Goal: Task Accomplishment & Management: Complete application form

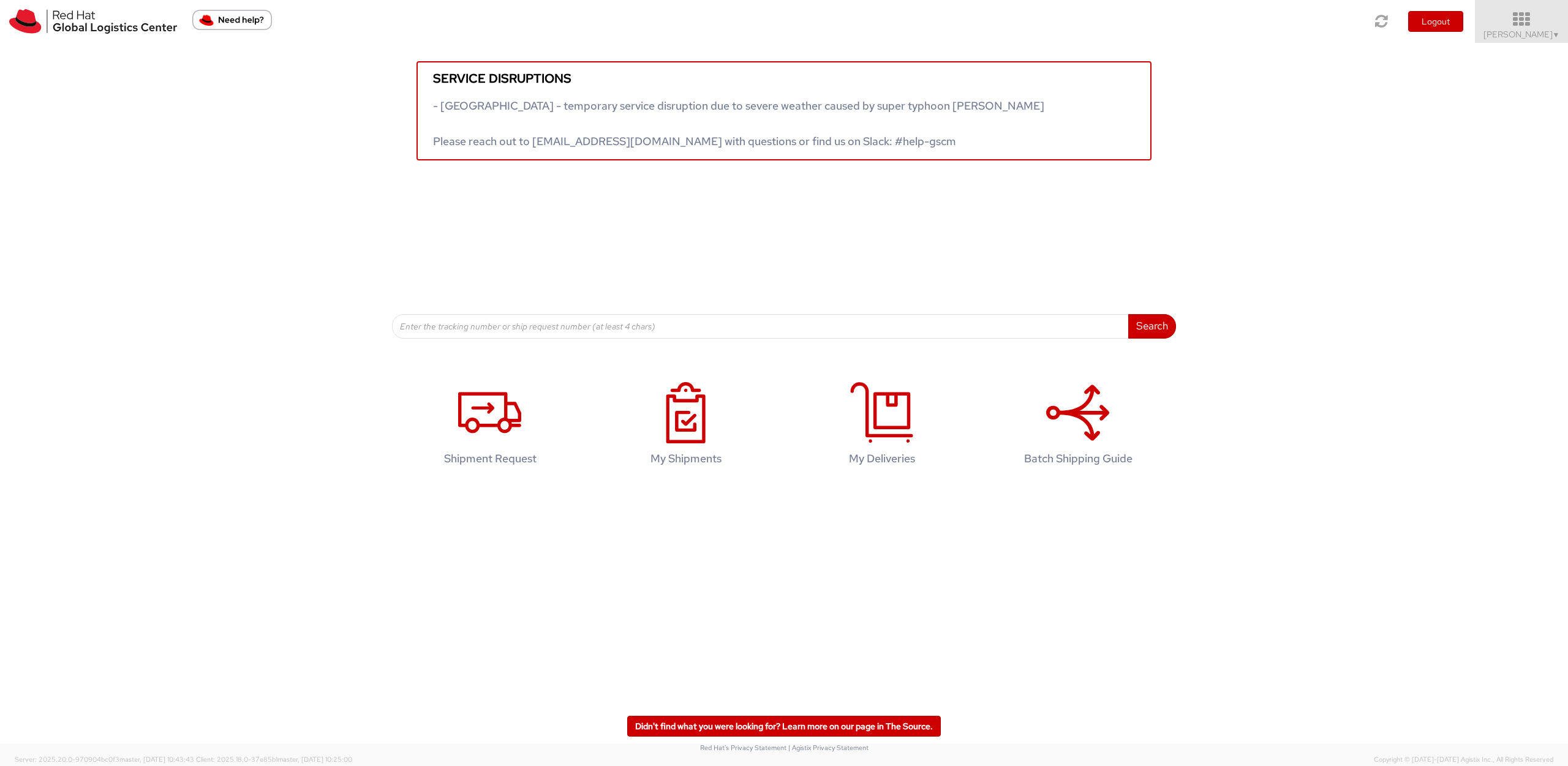
click at [1506, 18] on icon at bounding box center [1522, 20] width 107 height 17
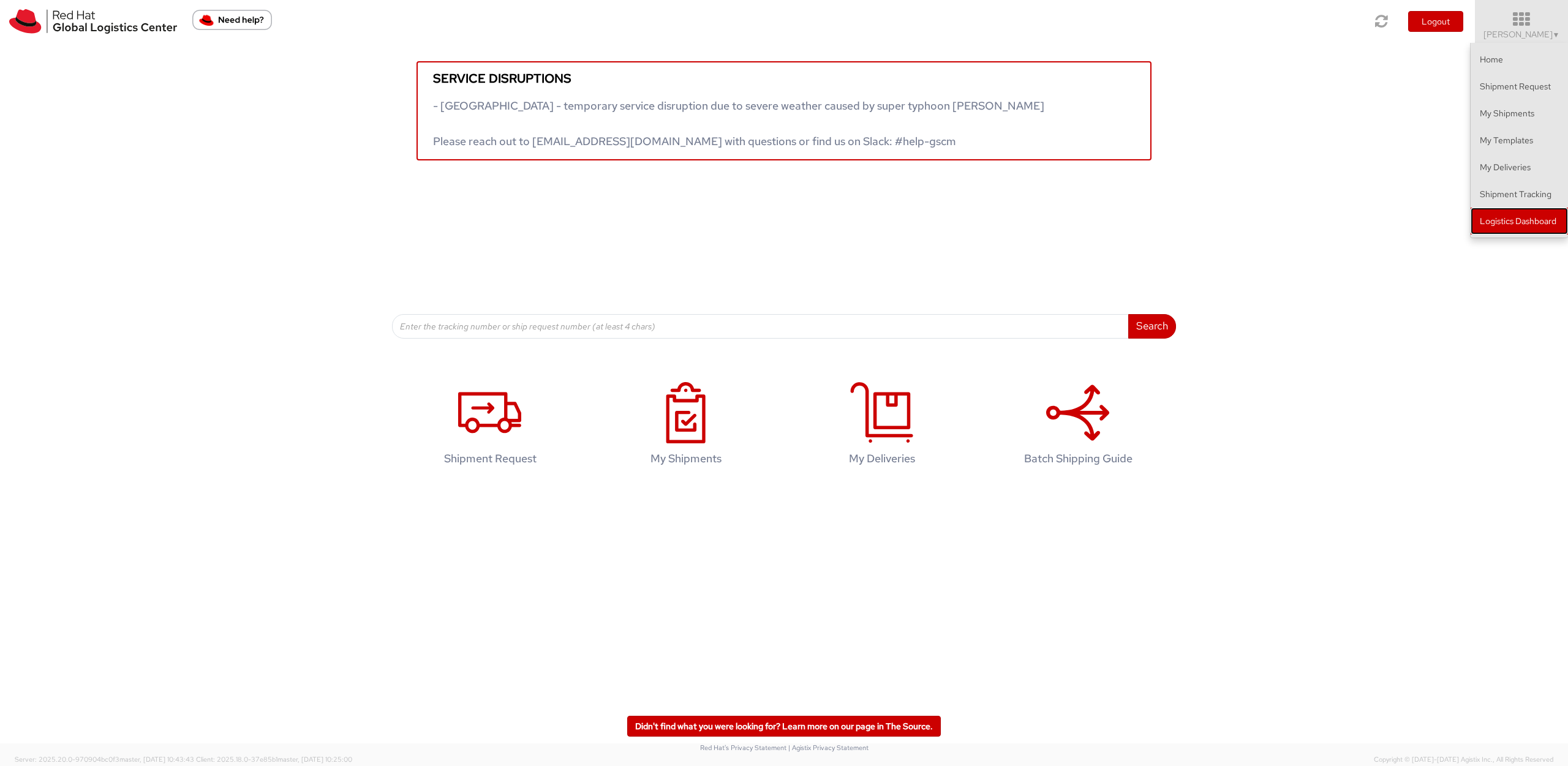
click at [1506, 222] on link "Logistics Dashboard" at bounding box center [1519, 221] width 97 height 27
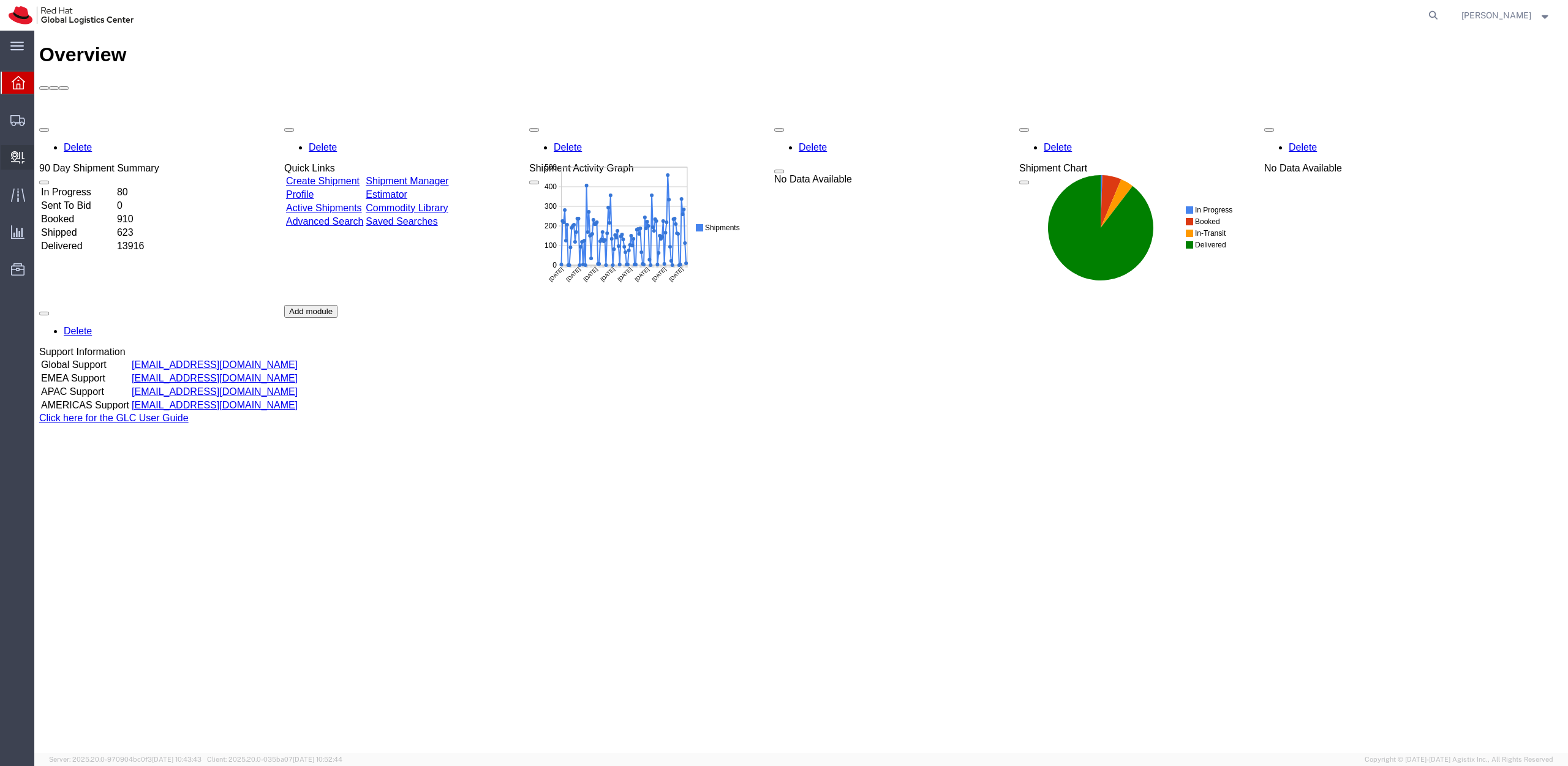
click at [0, 0] on span "Create Internal Batch" at bounding box center [0, 0] width 0 height 0
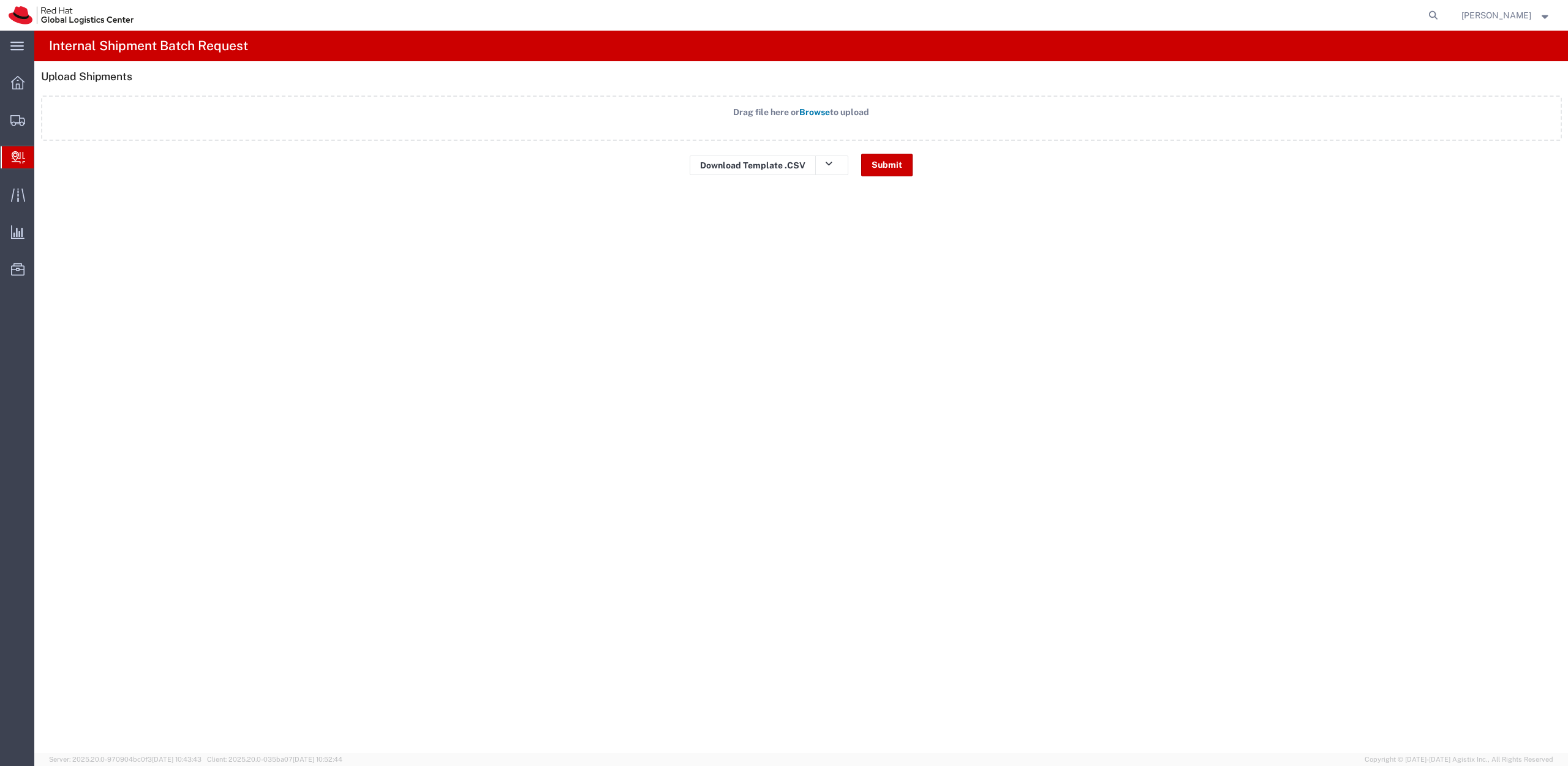
click at [0, 0] on span "Create Delivery" at bounding box center [0, 0] width 0 height 0
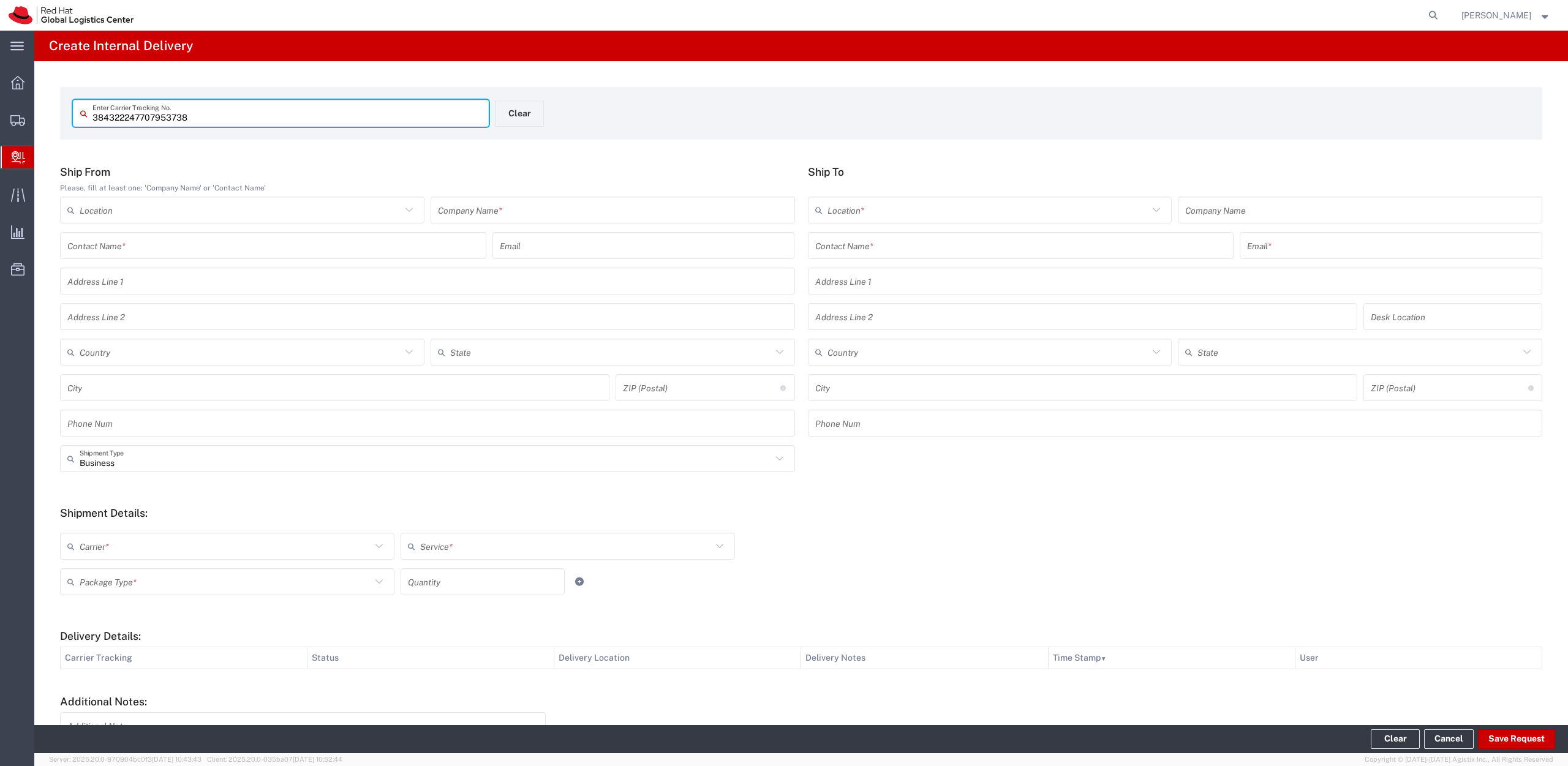
type input "384322247707953738"
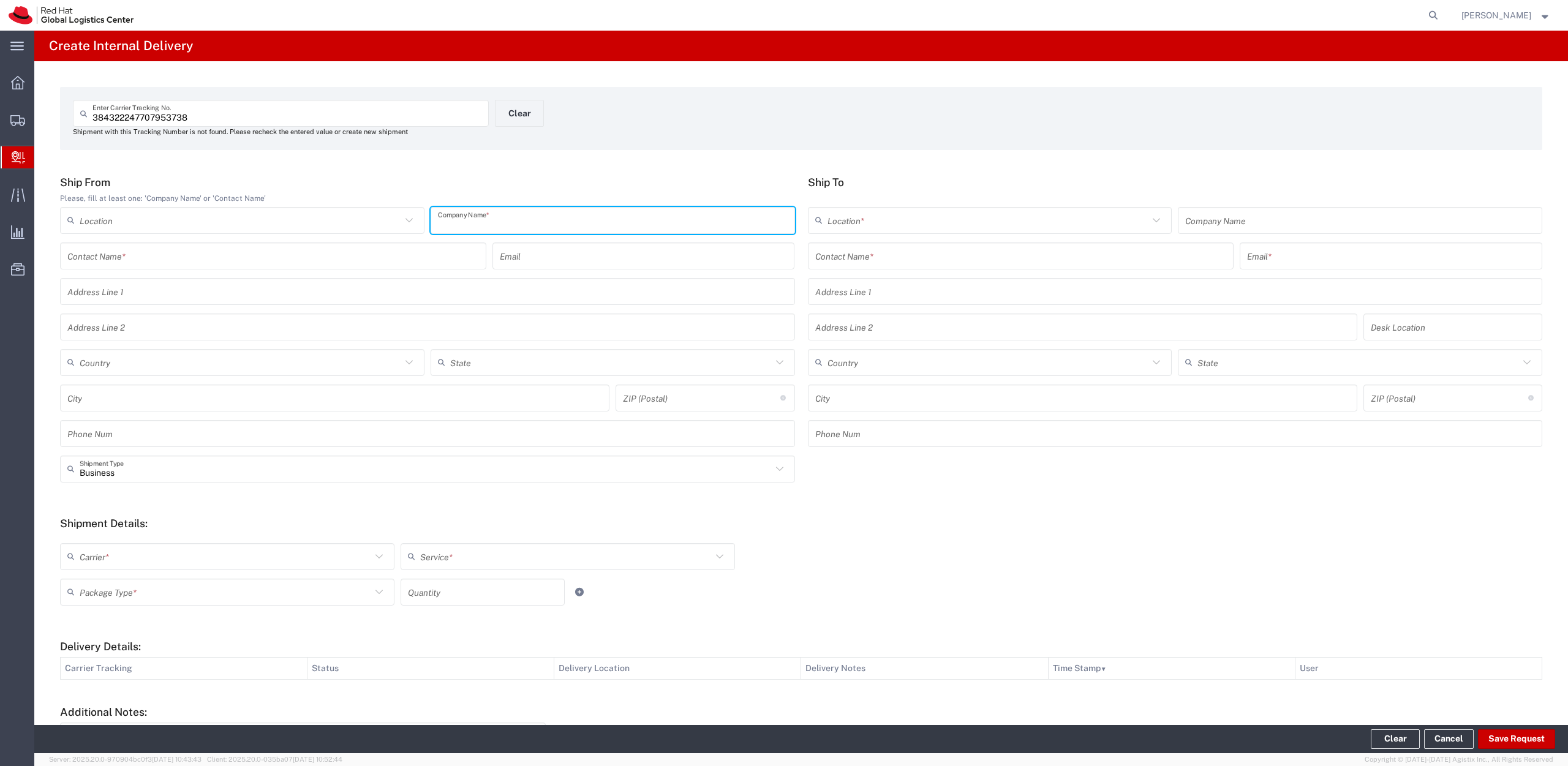
click at [546, 229] on input "text" at bounding box center [612, 219] width 350 height 21
type input "nesspreso"
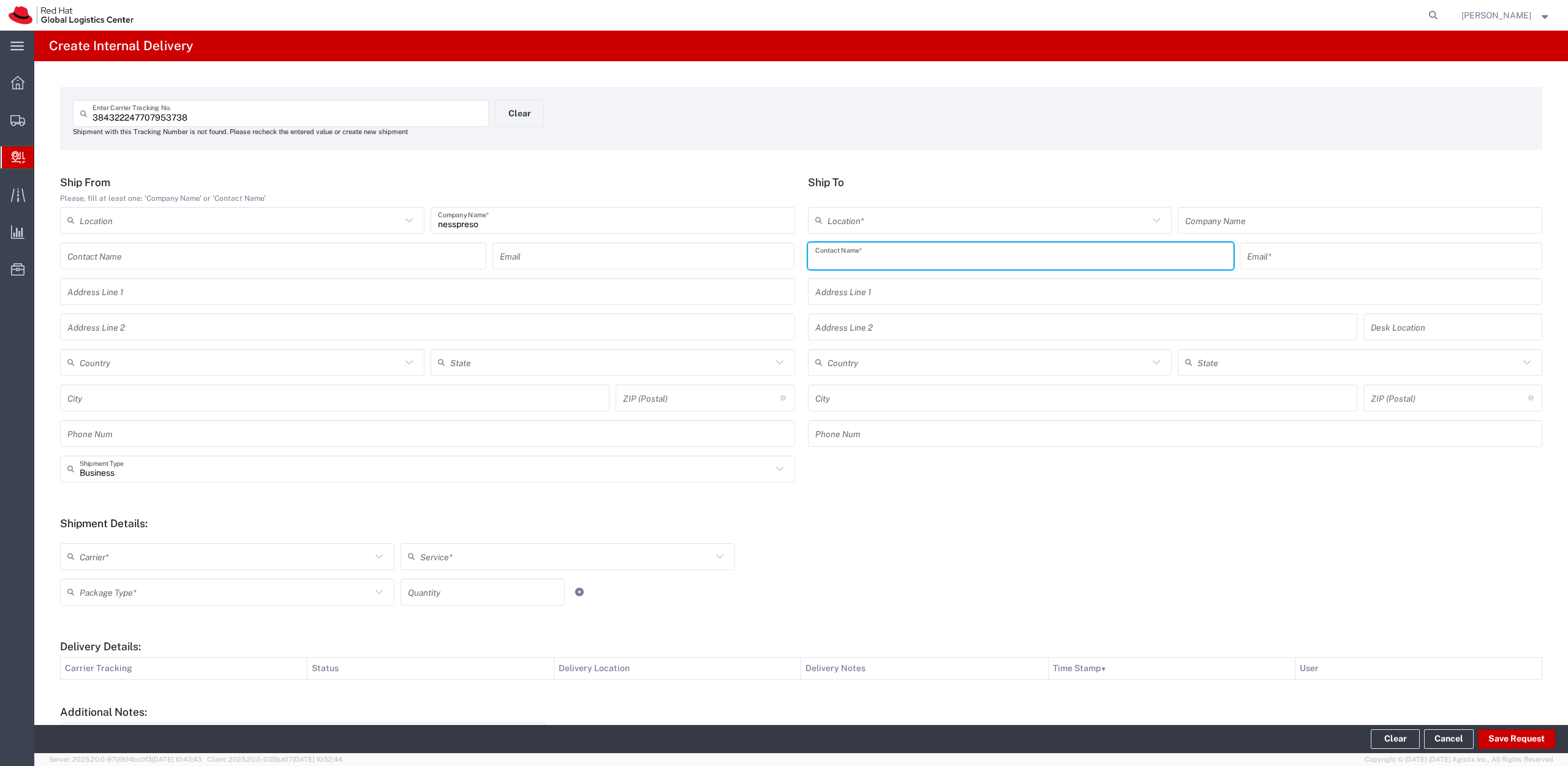
click at [876, 257] on input "text" at bounding box center [1021, 255] width 412 height 21
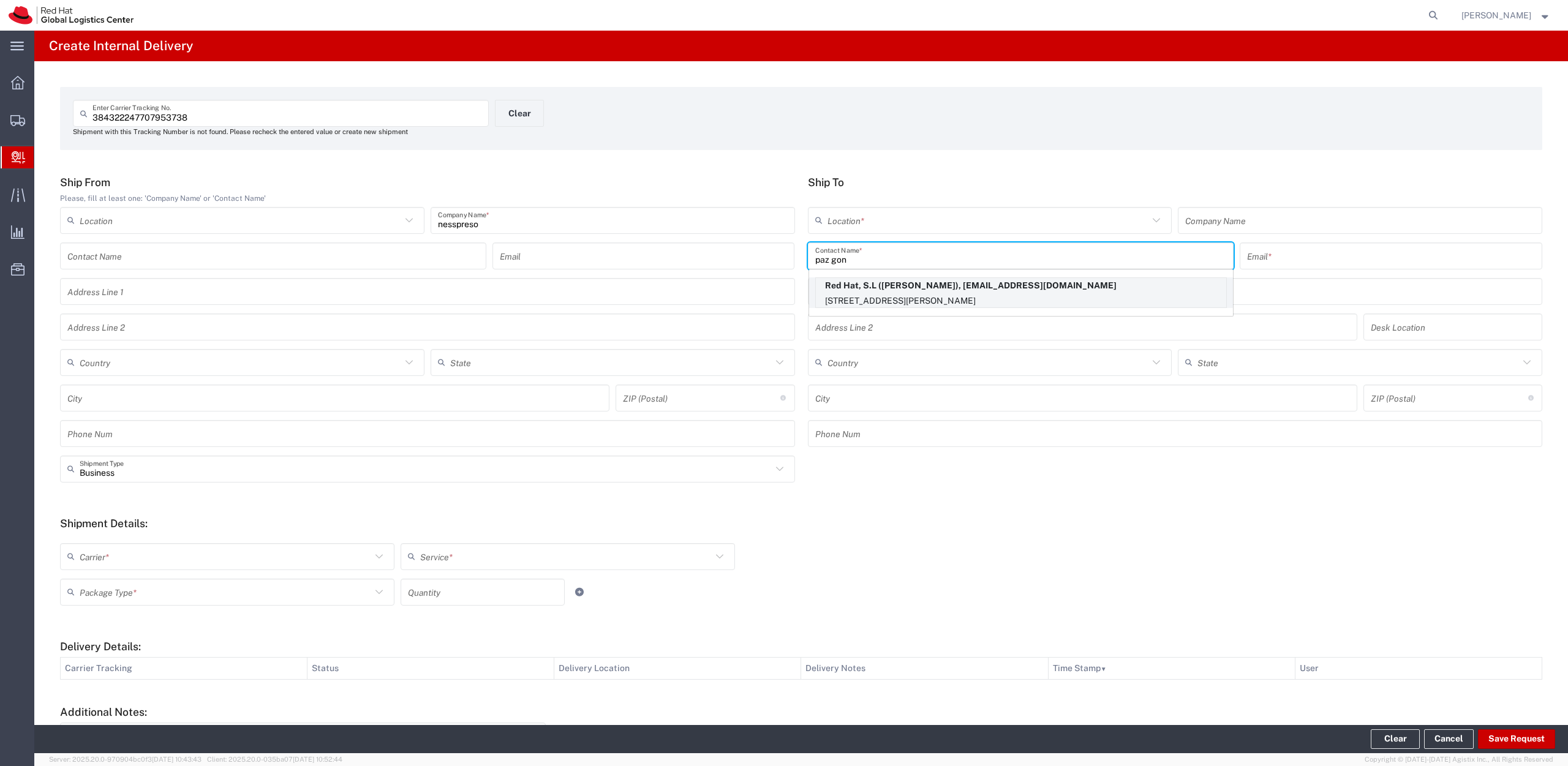
type input "paz gon"
click at [898, 307] on p "[STREET_ADDRESS][PERSON_NAME]" at bounding box center [1021, 300] width 410 height 15
type input "RH - [GEOGRAPHIC_DATA] - Colonial"
type input "Red Hat, S.L"
type input "[PERSON_NAME]"
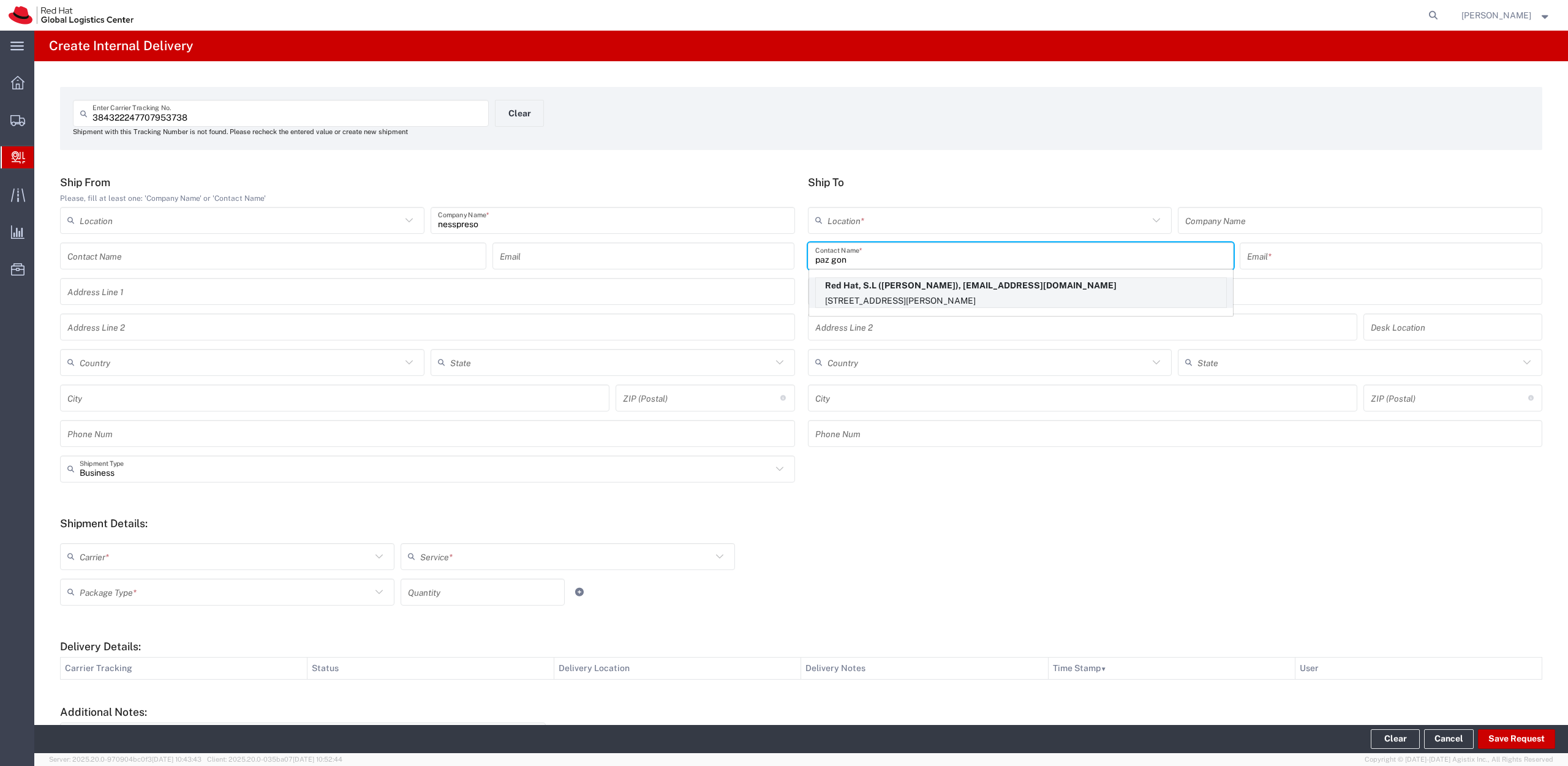
type input "[EMAIL_ADDRESS][DOMAIN_NAME]"
type input "[STREET_ADDRESS][PERSON_NAME]"
type input "3rd Floor"
type input "3S140"
type input "[GEOGRAPHIC_DATA]"
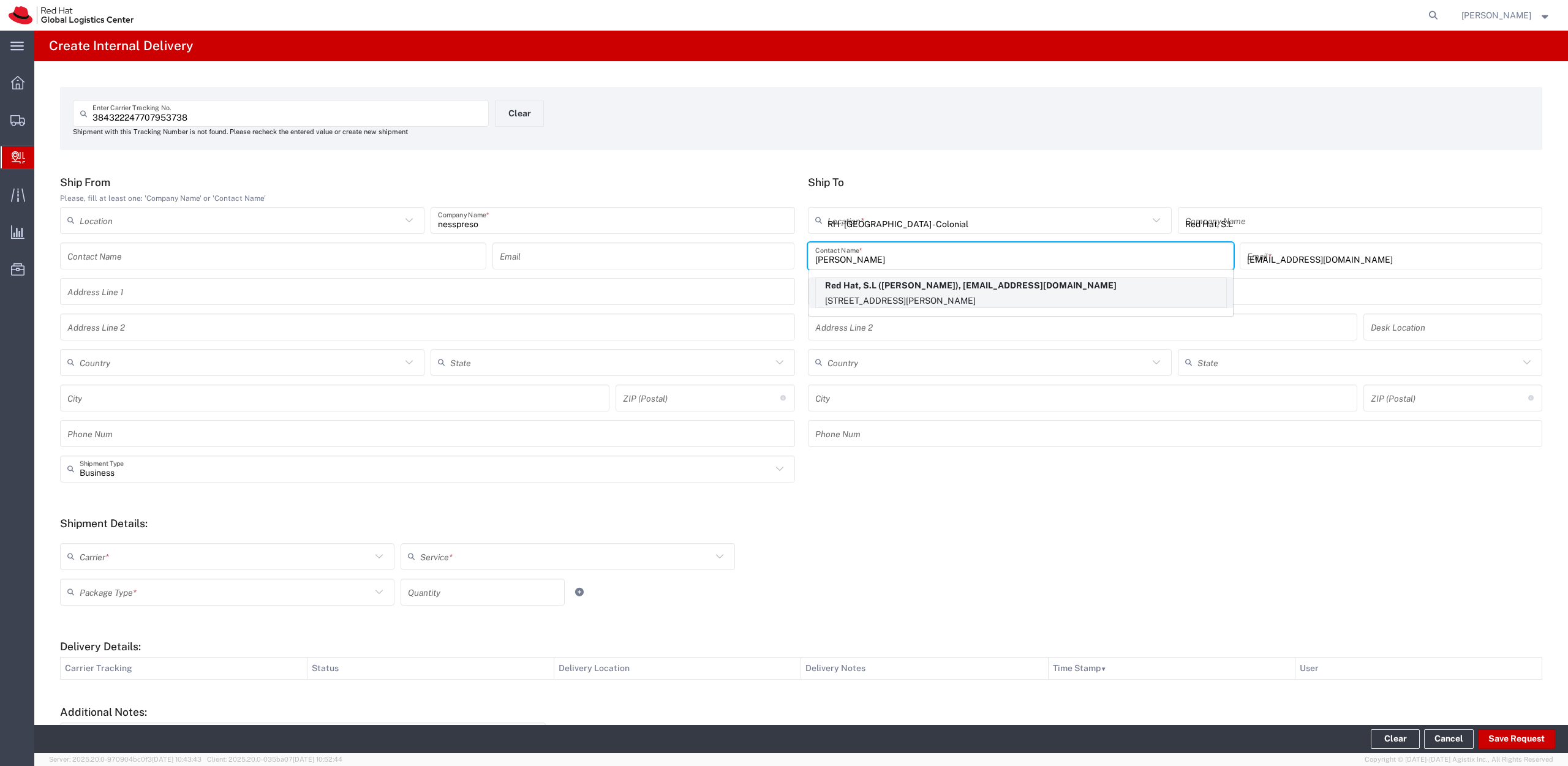
type input "[GEOGRAPHIC_DATA]"
type input "08021"
type input "34932204205"
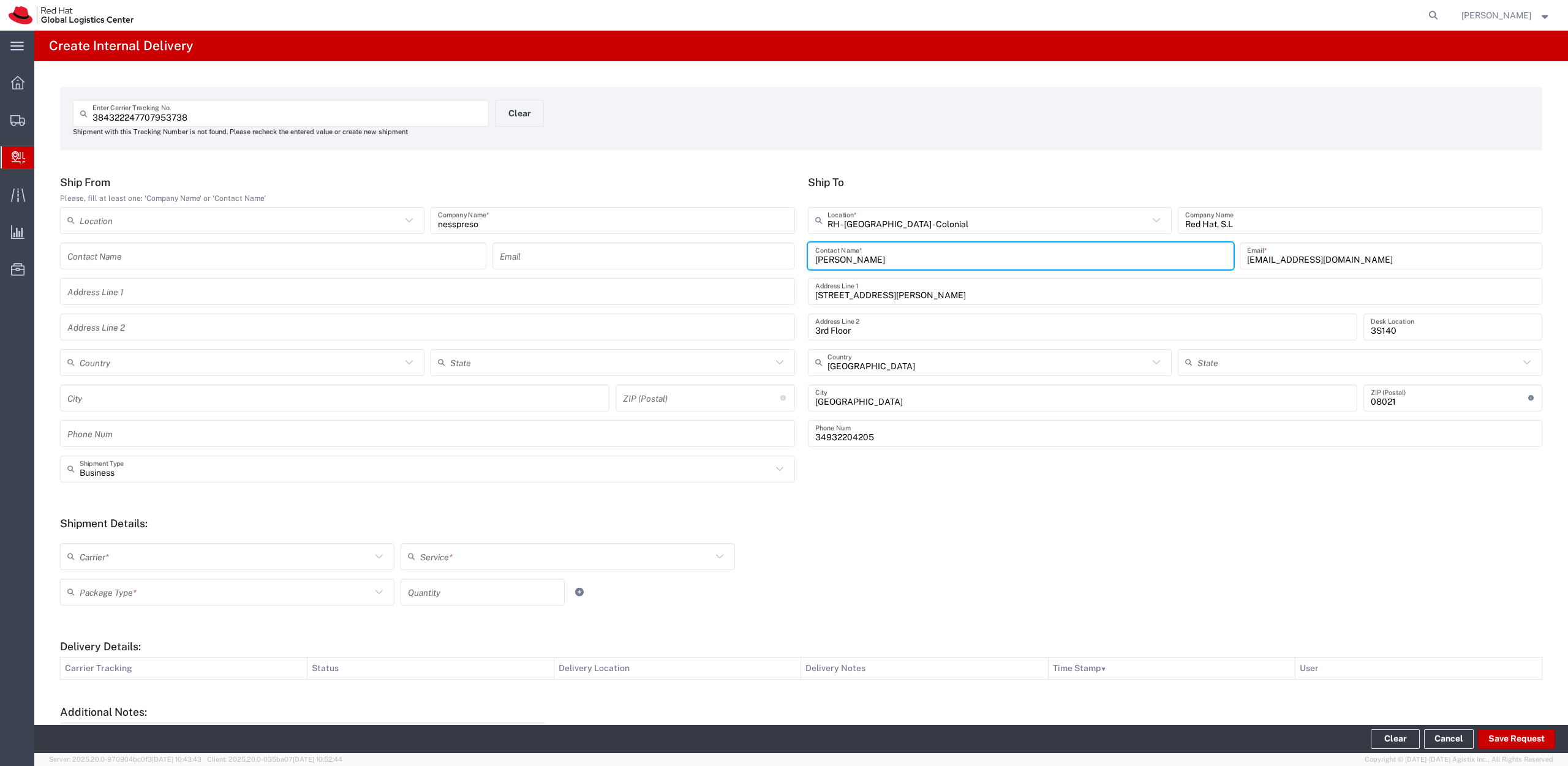
scroll to position [121, 0]
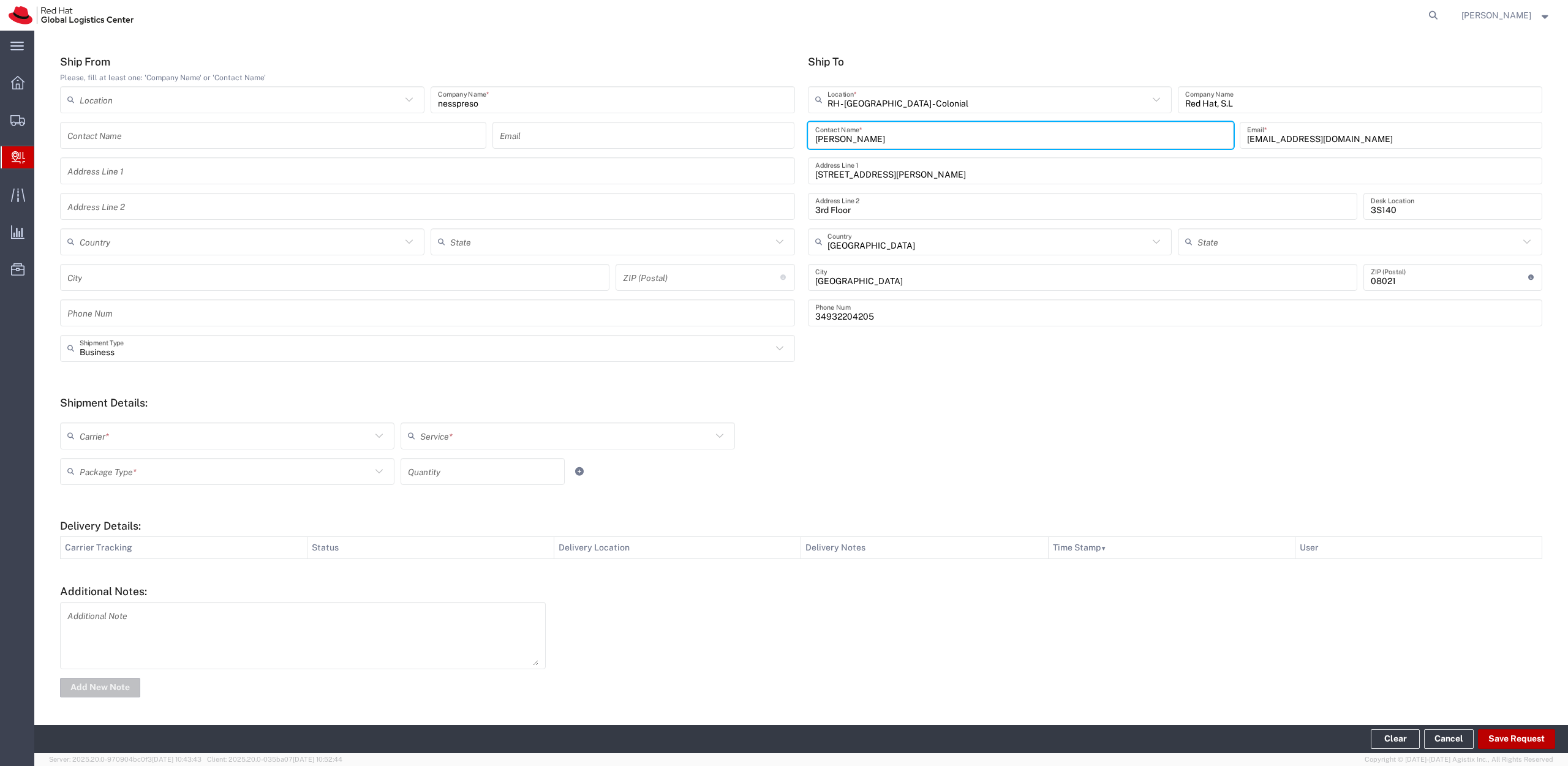
click at [1514, 742] on button "Save Request" at bounding box center [1516, 739] width 77 height 20
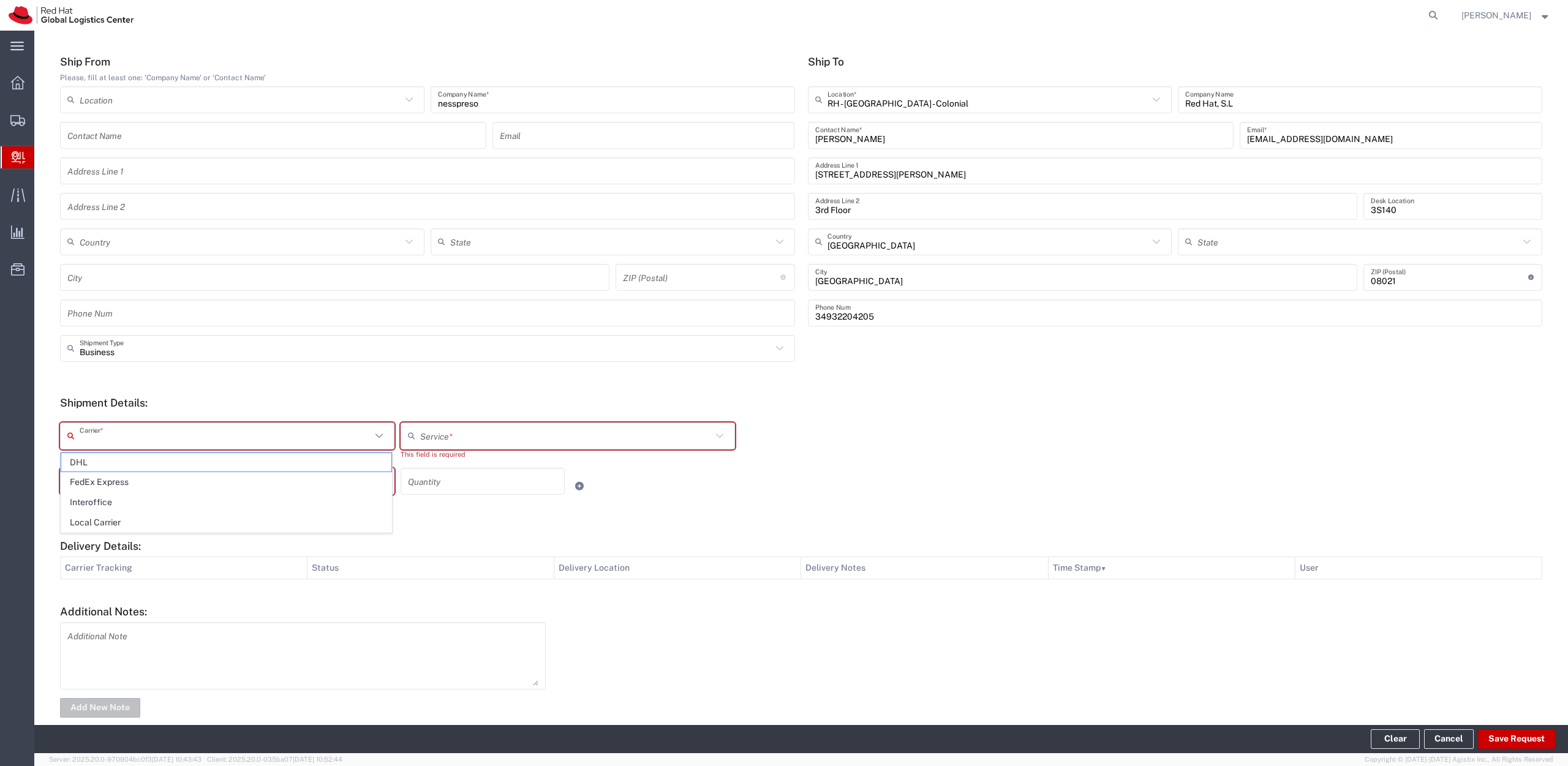
click at [127, 432] on input "text" at bounding box center [225, 435] width 292 height 21
click at [126, 522] on span "Local Carrier" at bounding box center [226, 522] width 330 height 19
type input "Local Carrier"
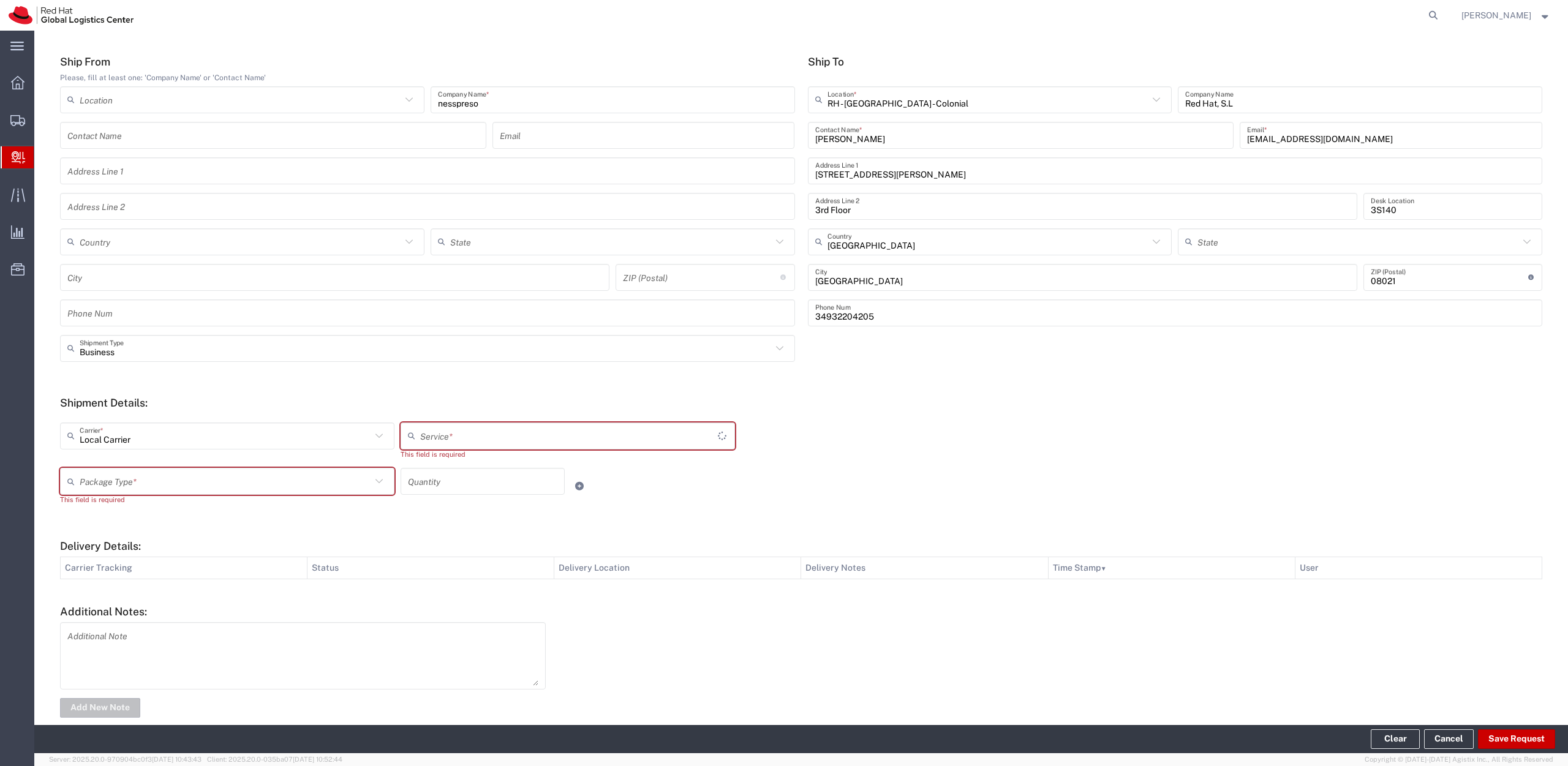
type input "Local_Ground"
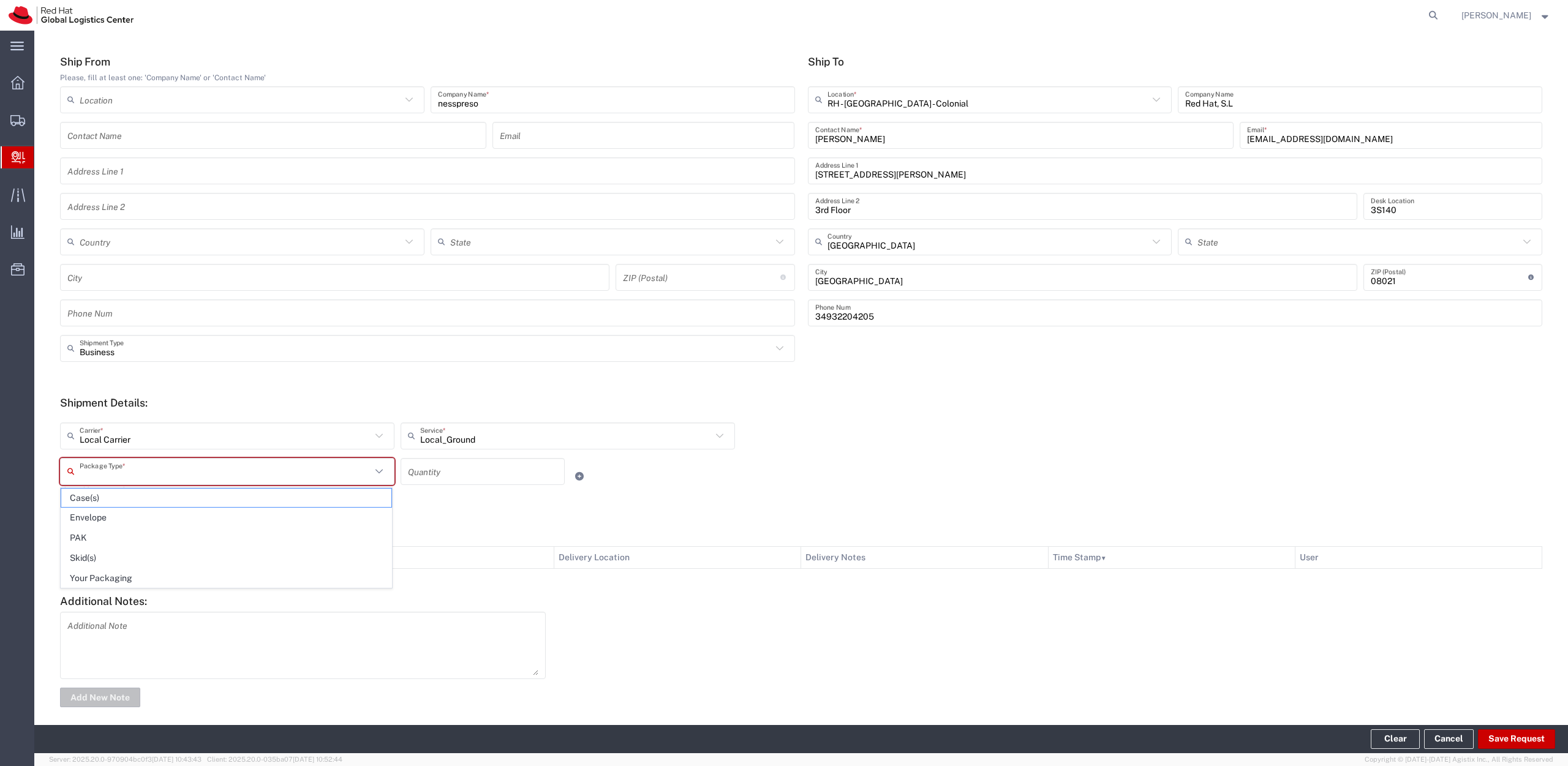
click at [180, 475] on input "text" at bounding box center [225, 471] width 292 height 21
click at [151, 533] on span "PAK" at bounding box center [226, 537] width 330 height 19
type input "PAK"
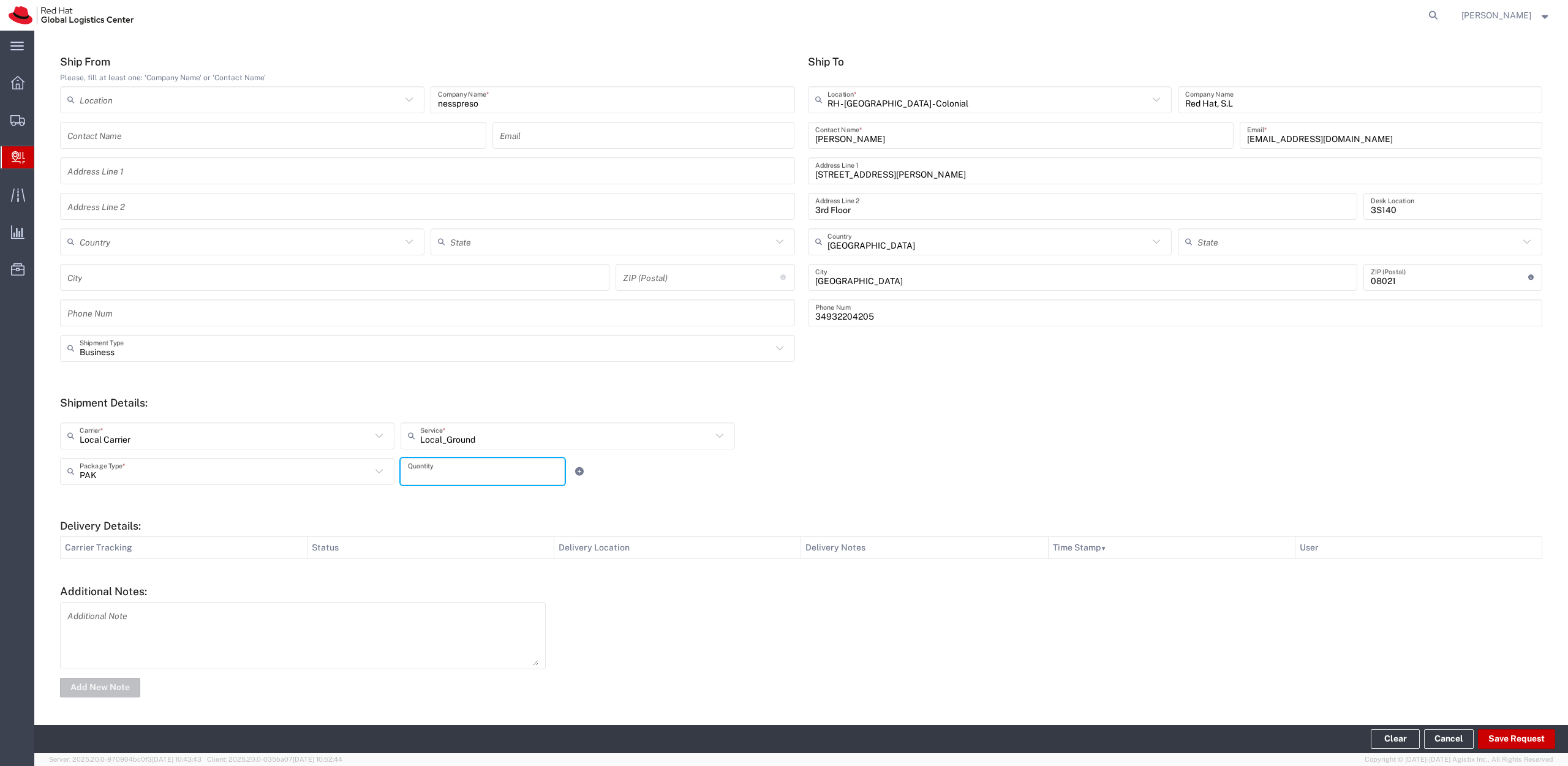
click at [523, 462] on input "number" at bounding box center [483, 471] width 149 height 21
type input "1"
click at [1516, 742] on button "Save Request" at bounding box center [1516, 739] width 77 height 20
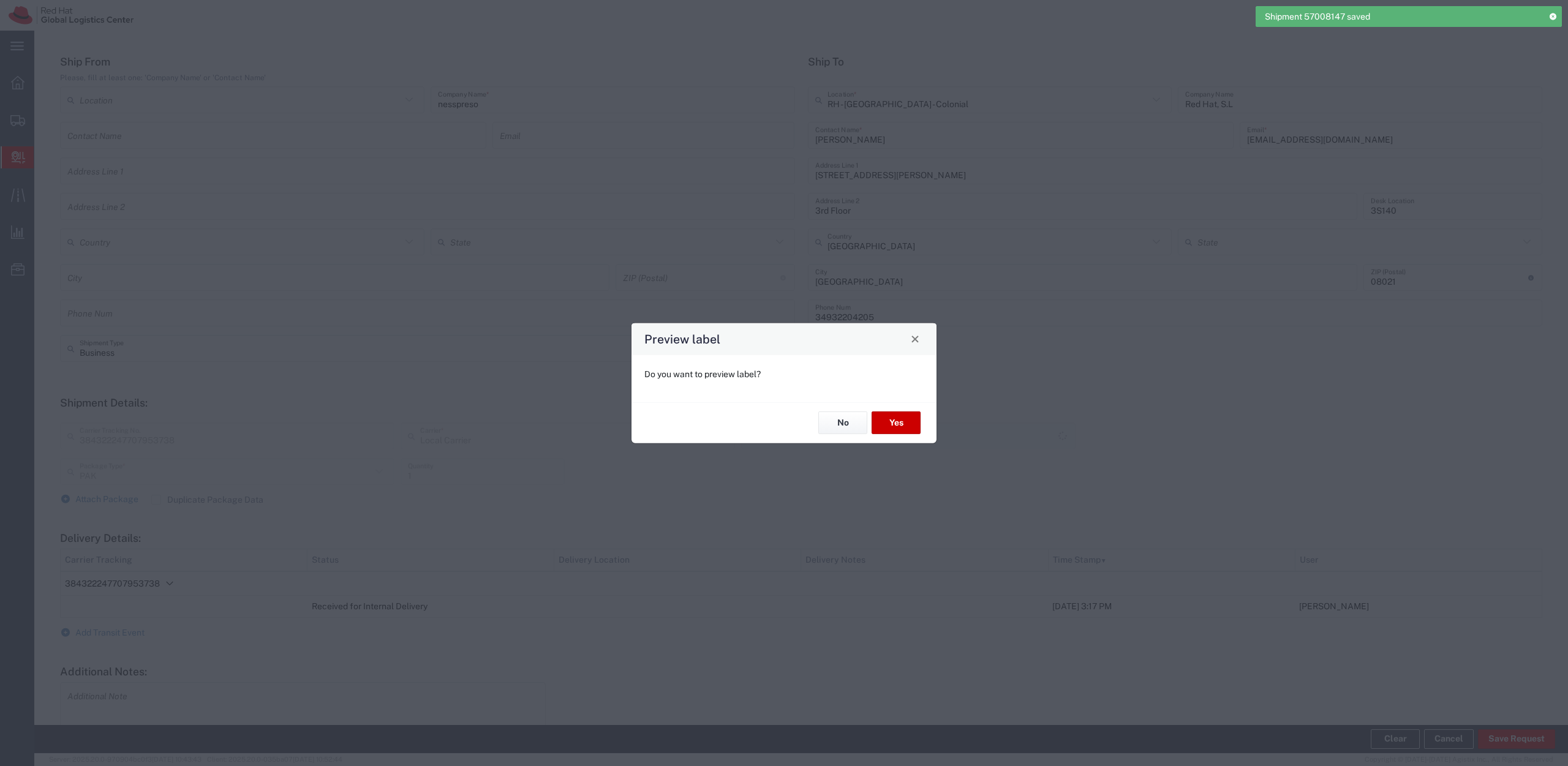
type input "Local_Ground"
click at [847, 422] on button "No" at bounding box center [843, 423] width 49 height 23
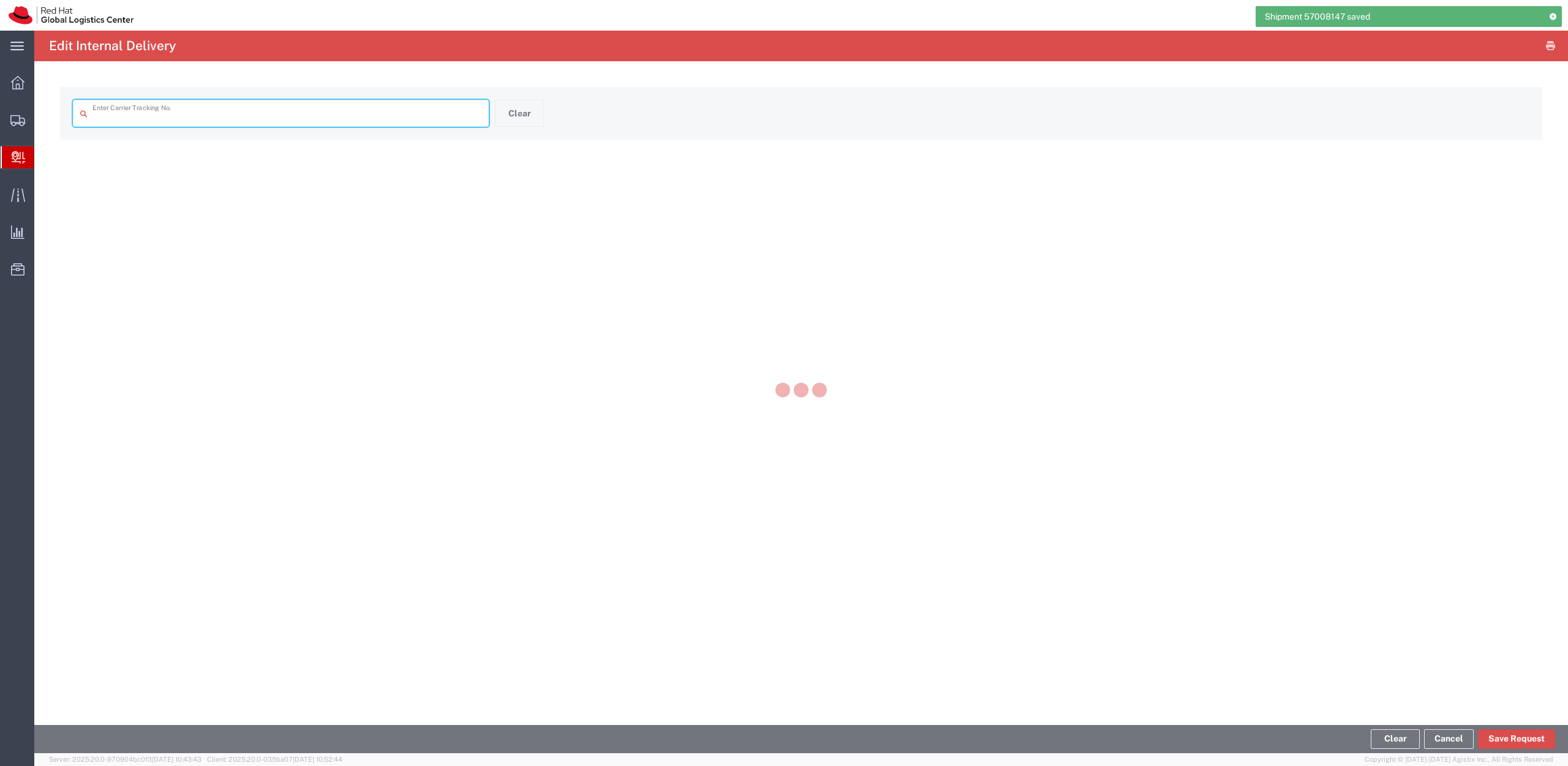
type input "384322247707953738"
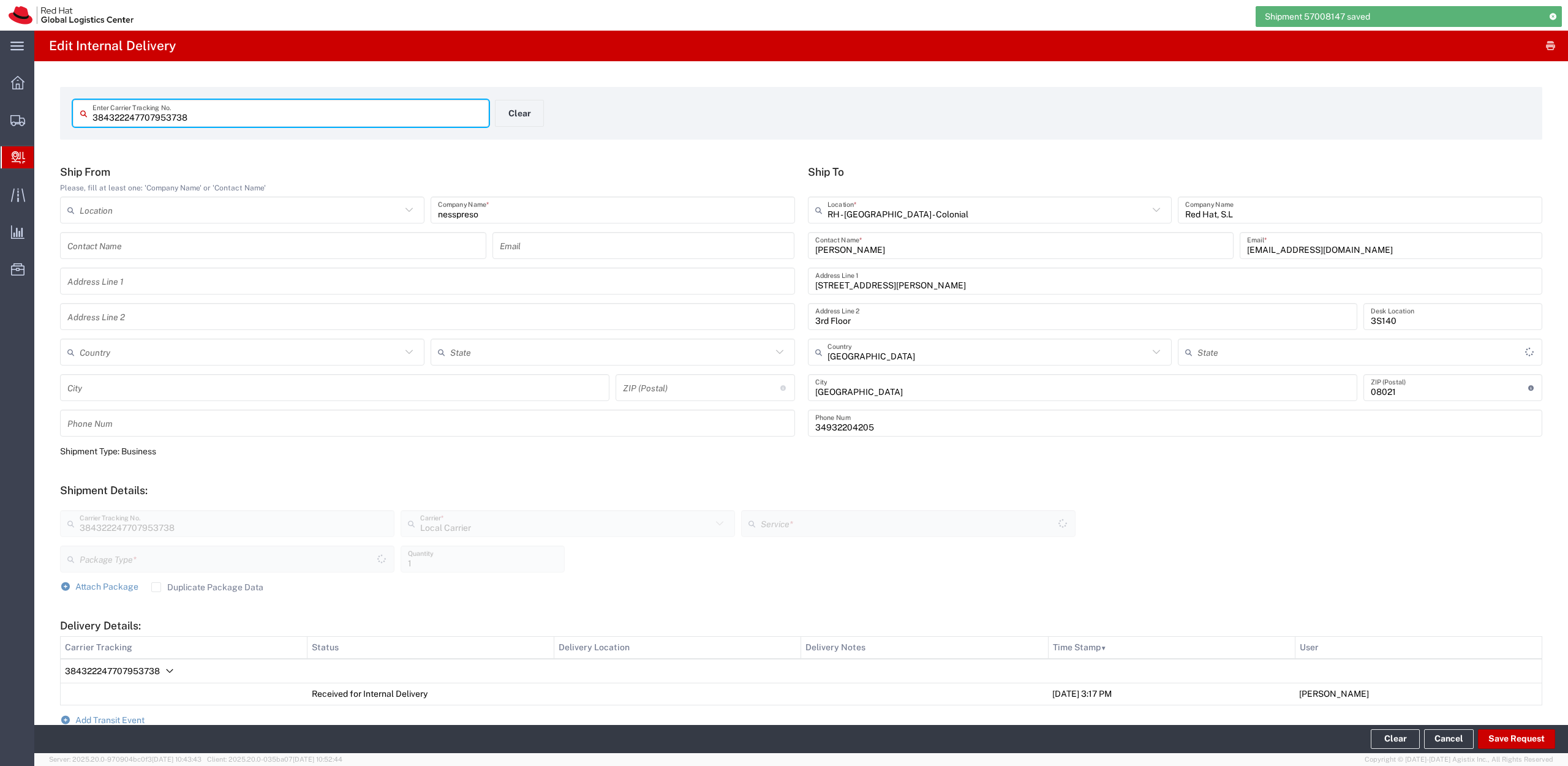
type input "PAK"
type input "Local_Ground"
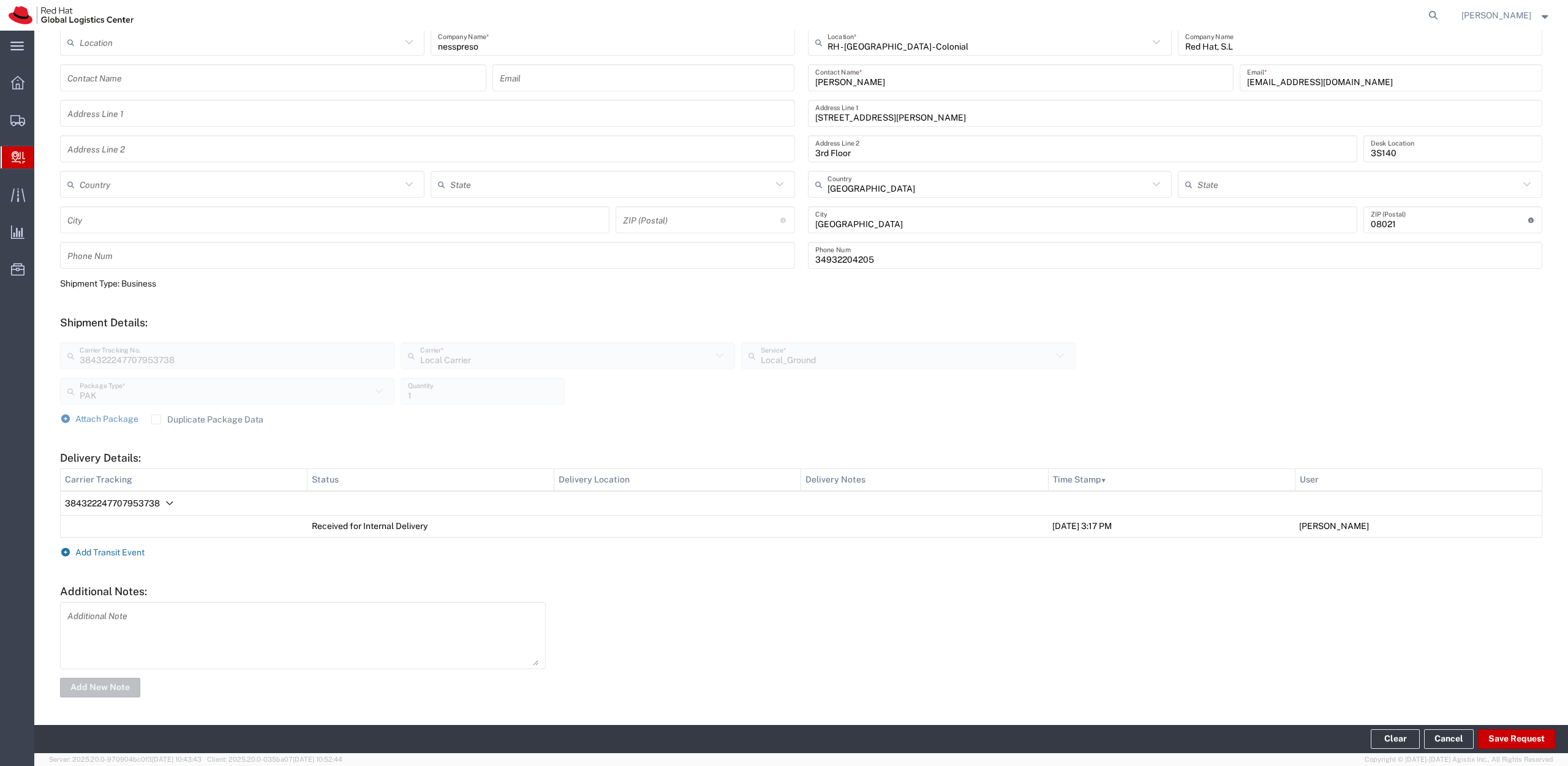
click at [129, 551] on span "Add Transit Event" at bounding box center [110, 552] width 69 height 9
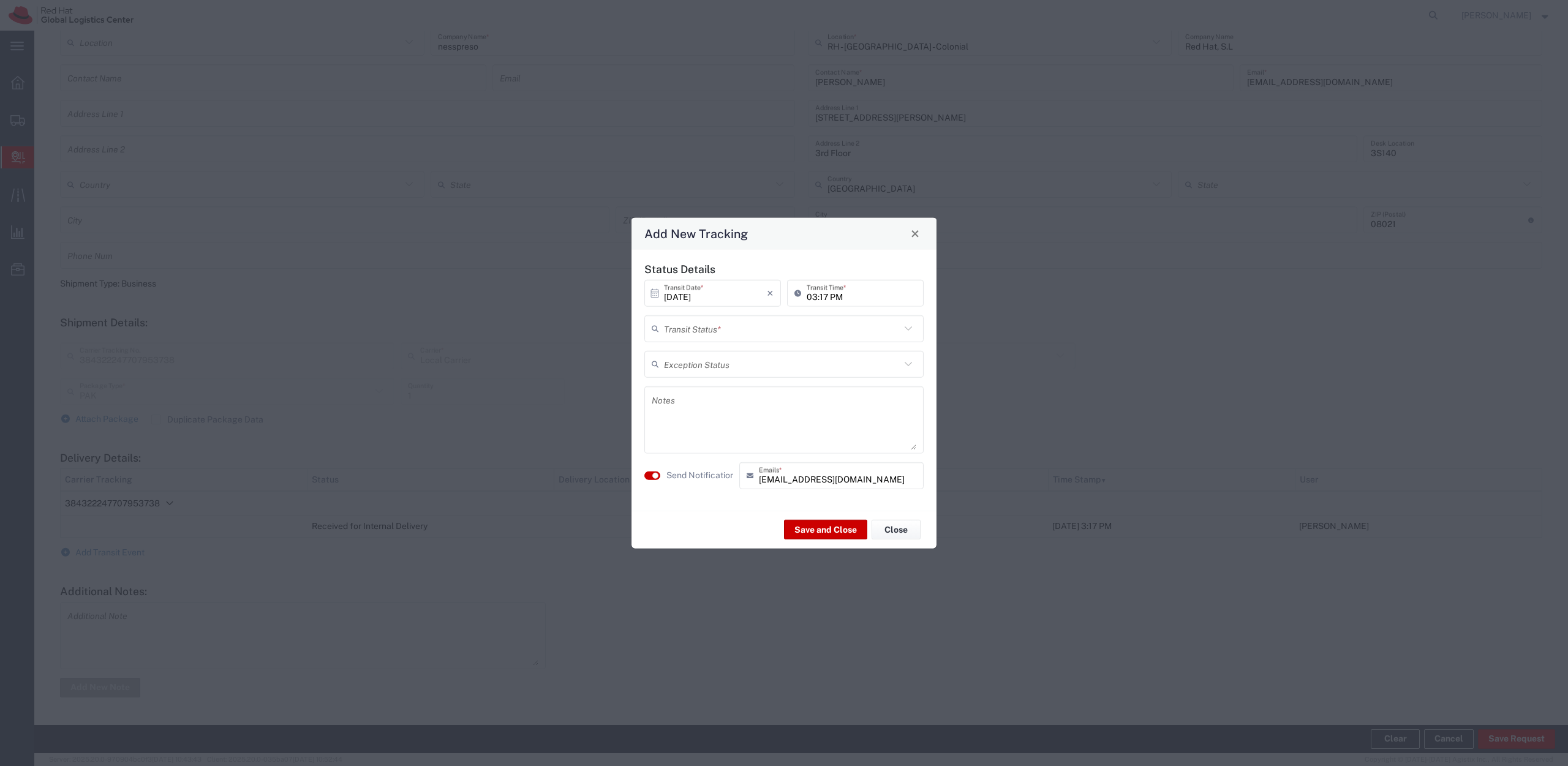
click at [717, 324] on input "text" at bounding box center [782, 328] width 237 height 21
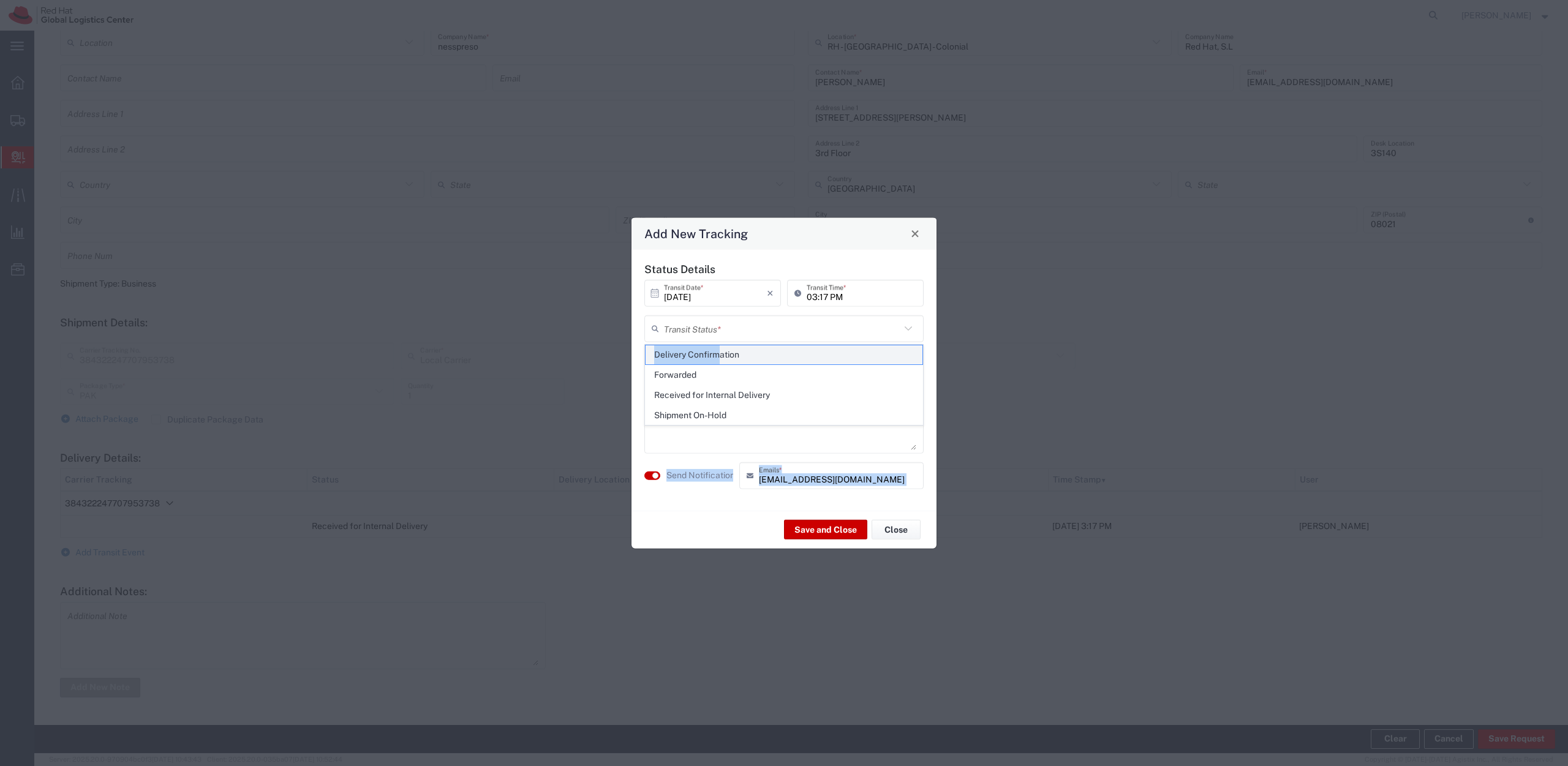
click at [722, 765] on div "Add New Tracking Status Details [DATE] × Transit Date * Cancel Apply 03:17 PM T…" at bounding box center [784, 766] width 1568 height 0
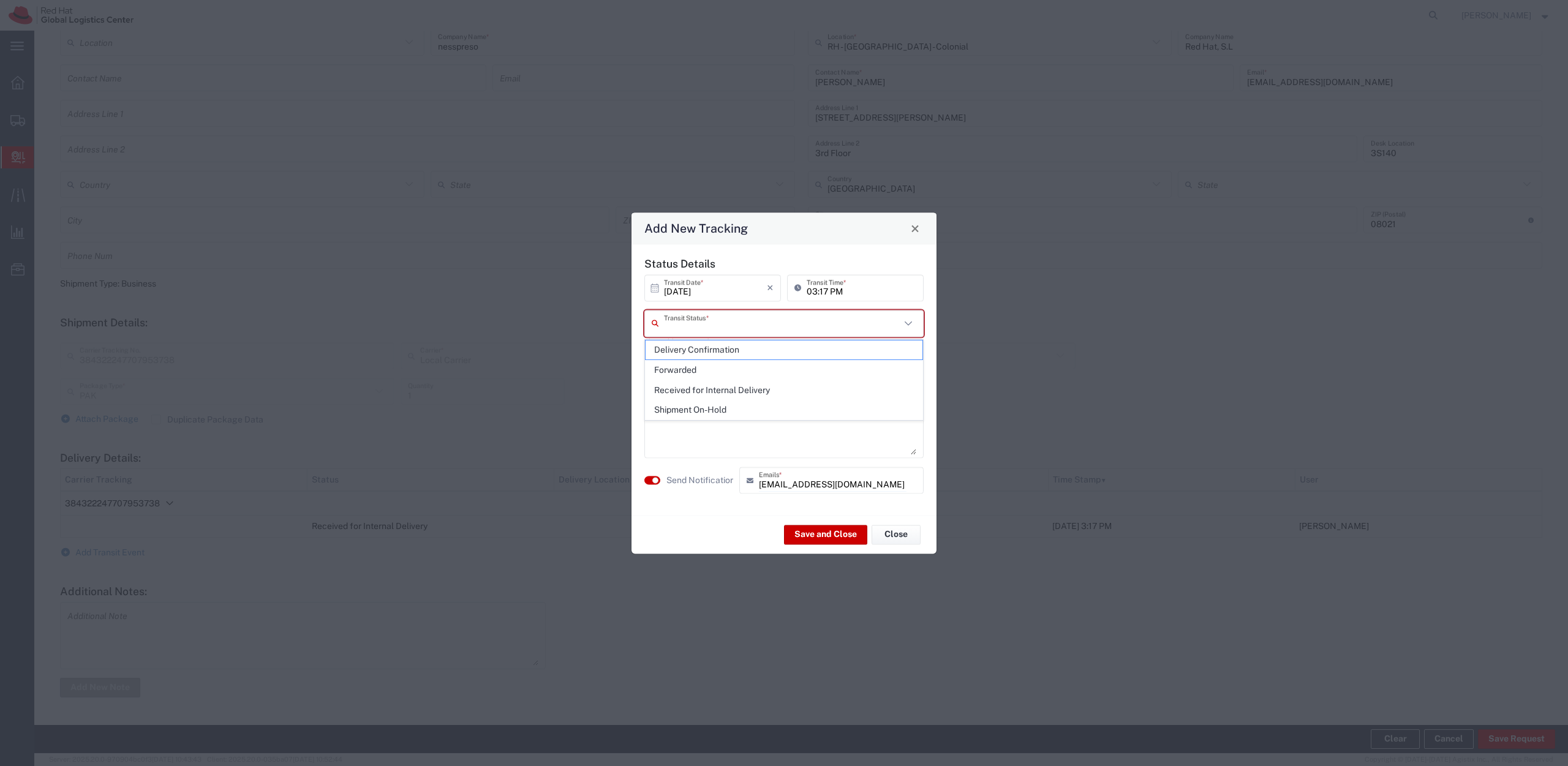
click at [735, 321] on input "text" at bounding box center [782, 322] width 237 height 21
click at [731, 352] on span "Delivery Confirmation" at bounding box center [784, 350] width 277 height 19
type input "Delivery Confirmation"
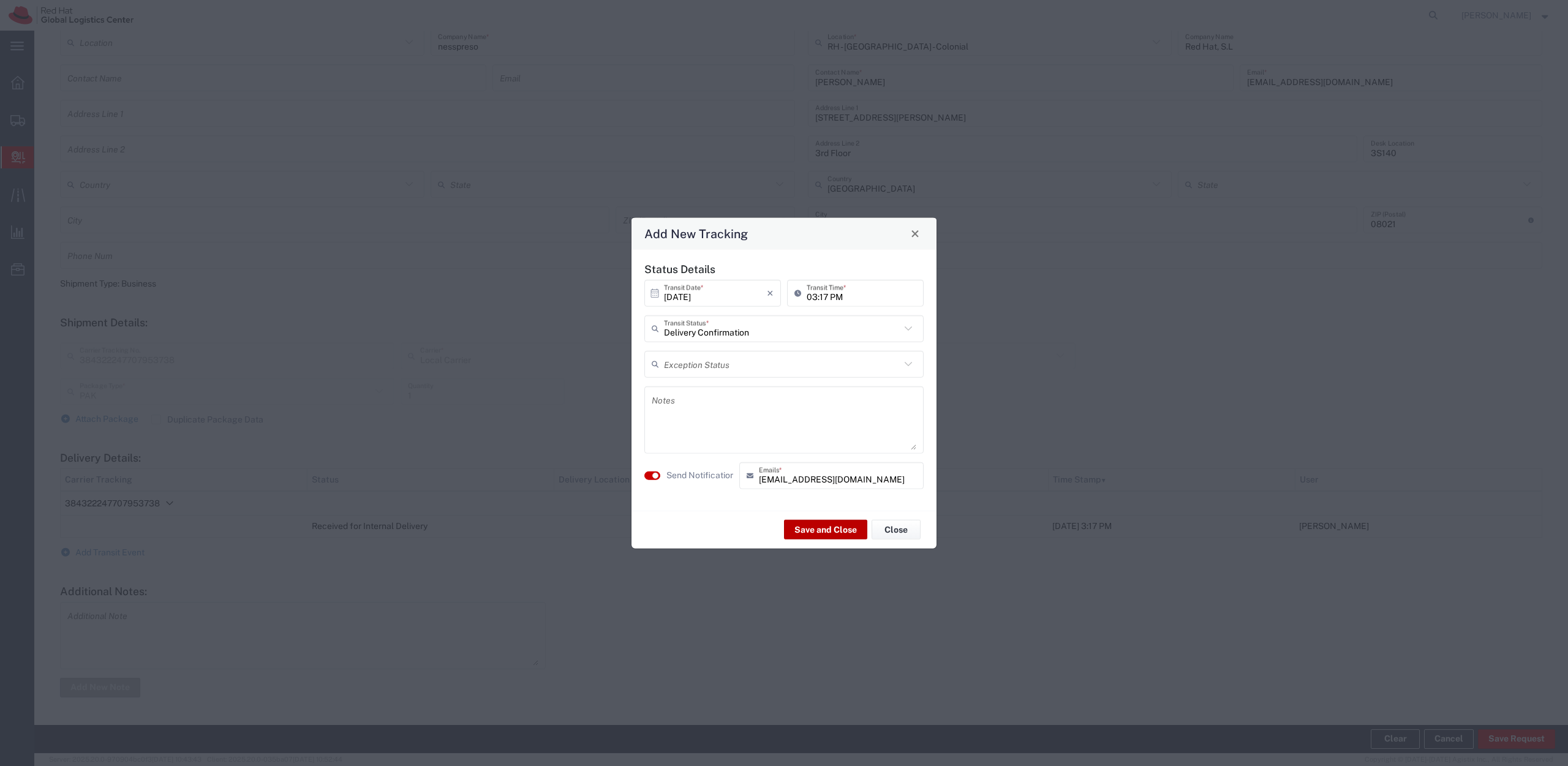
click at [813, 533] on button "Save and Close" at bounding box center [825, 530] width 83 height 20
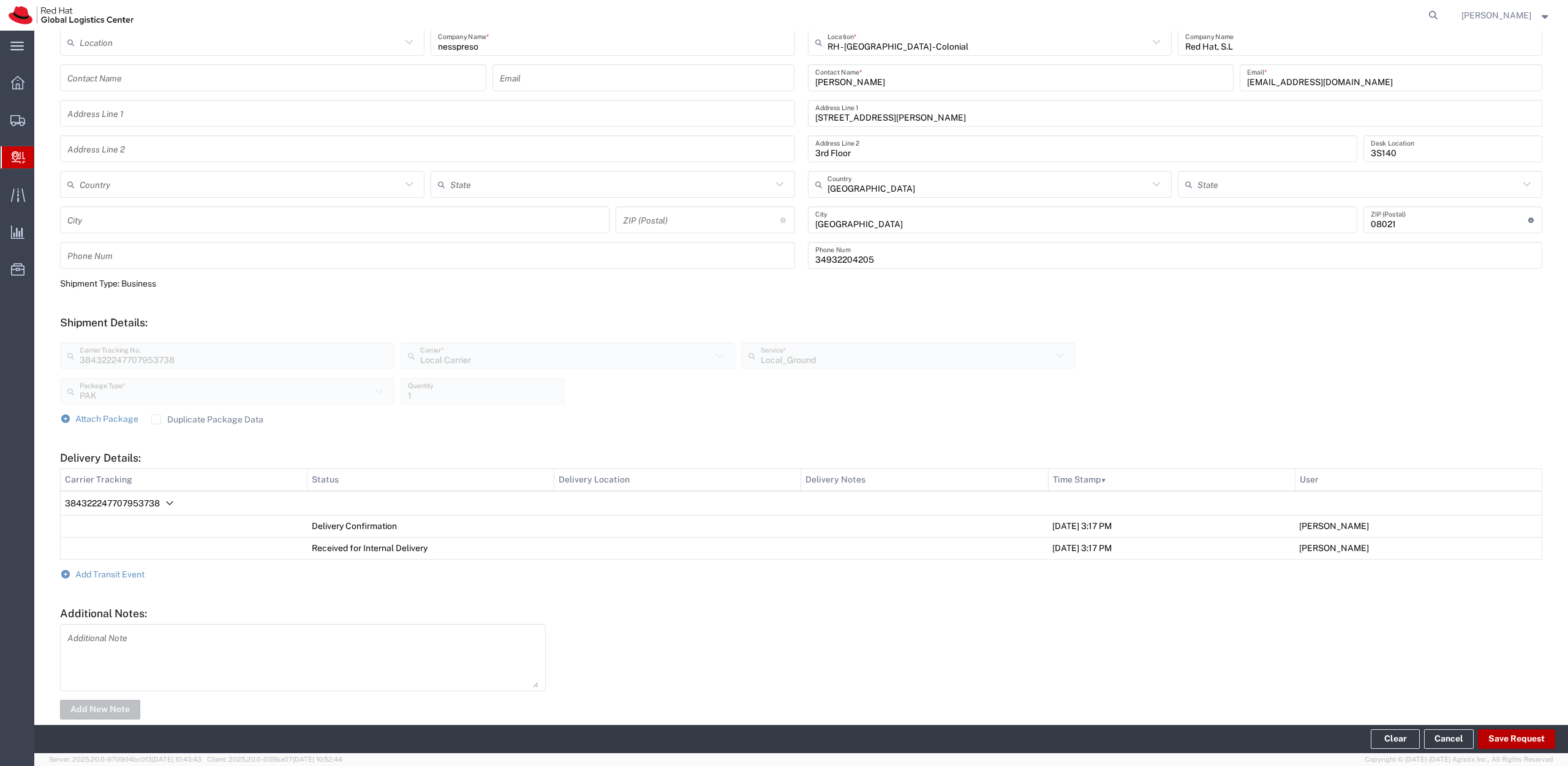
click at [1518, 740] on button "Save Request" at bounding box center [1516, 739] width 77 height 20
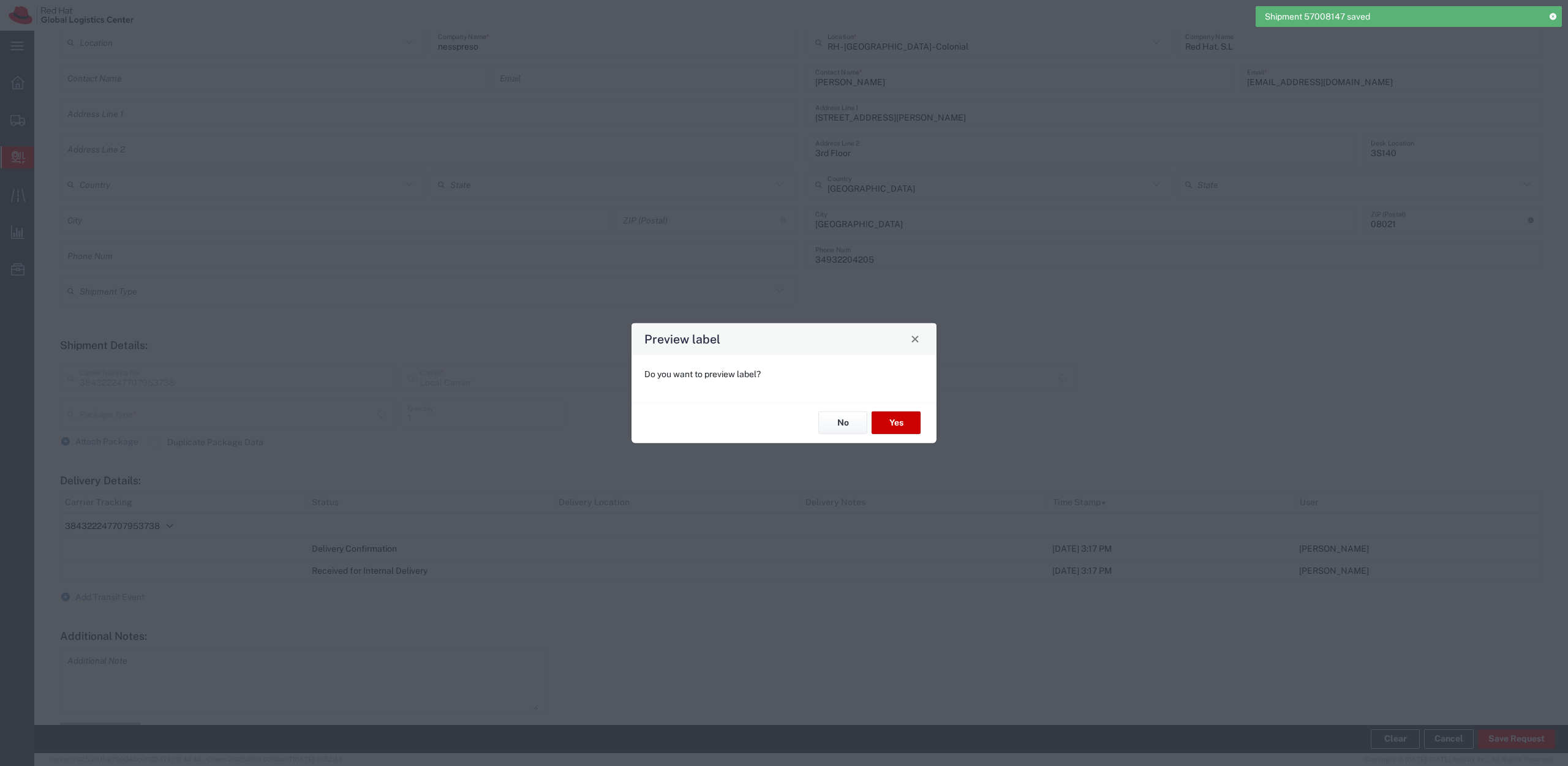
type input "PAK"
type input "Local_Ground"
click at [843, 426] on button "No" at bounding box center [843, 423] width 49 height 23
